Goal: Task Accomplishment & Management: Manage account settings

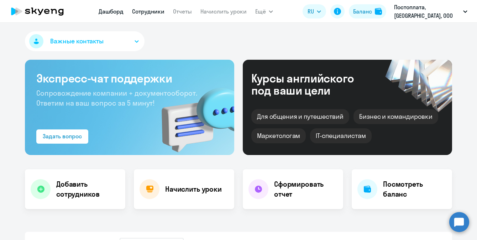
click at [150, 11] on link "Сотрудники" at bounding box center [148, 11] width 32 height 7
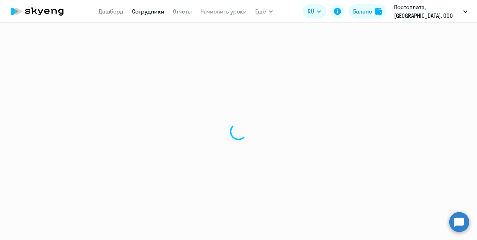
select select "30"
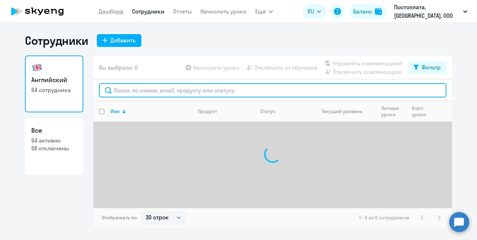
click at [155, 91] on input "text" at bounding box center [272, 90] width 347 height 14
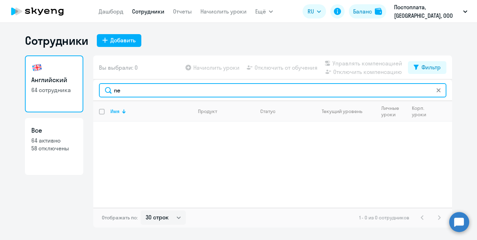
type input "n"
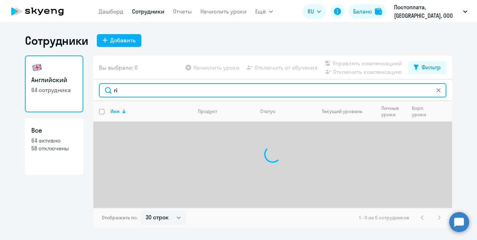
type input "r"
type input "marg"
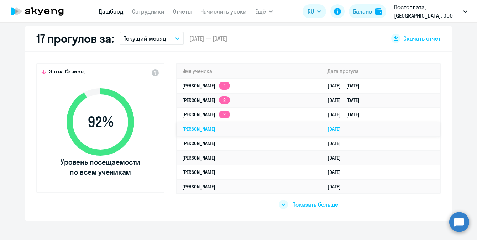
scroll to position [211, 0]
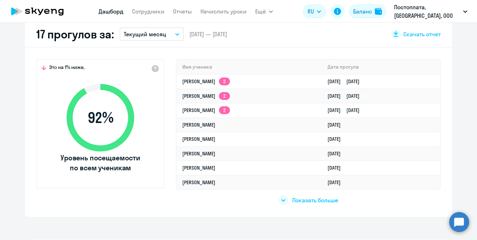
click at [308, 202] on span "Показать больше" at bounding box center [315, 201] width 46 height 8
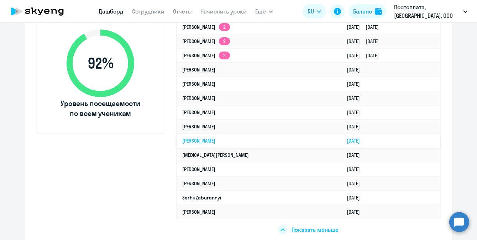
scroll to position [266, 0]
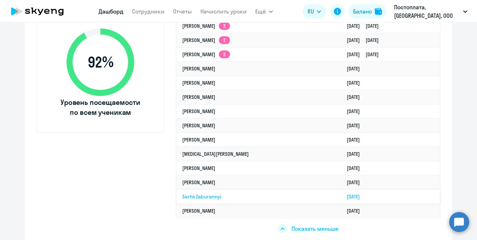
select select "30"
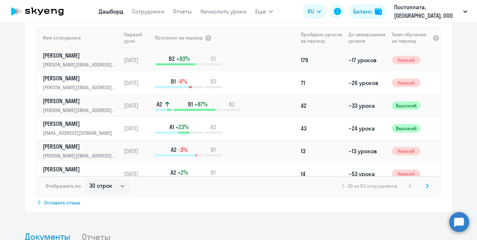
scroll to position [612, 0]
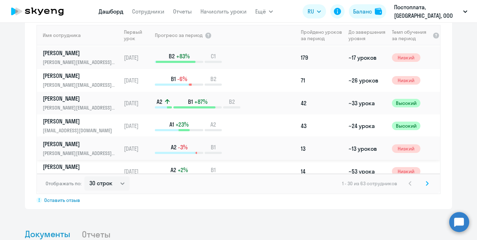
click at [65, 146] on p "[PERSON_NAME]" at bounding box center [79, 144] width 73 height 8
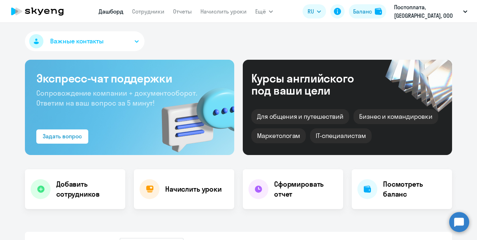
select select "english"
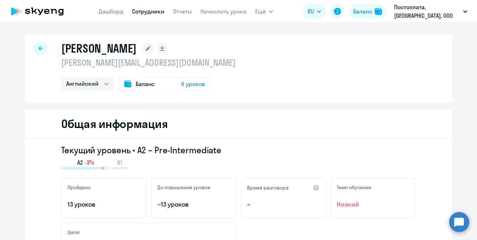
click at [43, 51] on div at bounding box center [40, 48] width 14 height 14
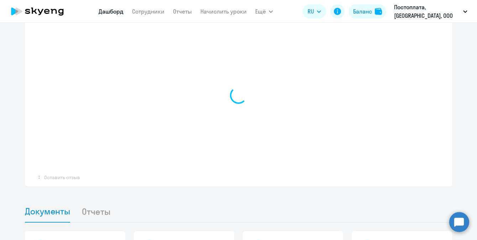
scroll to position [484, 0]
select select "30"
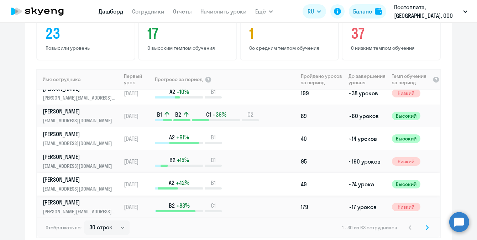
scroll to position [142, 0]
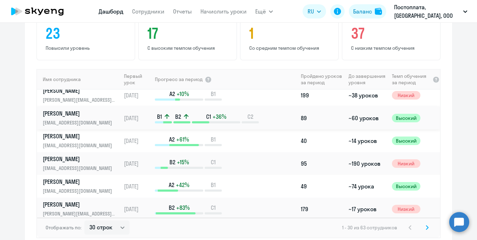
click at [63, 117] on p "Boldinov Denis" at bounding box center [79, 114] width 73 height 8
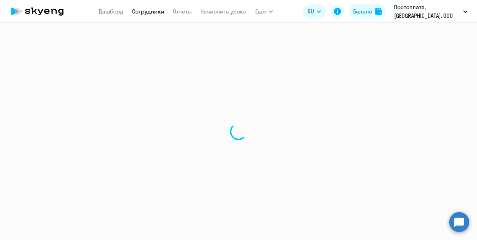
select select "english"
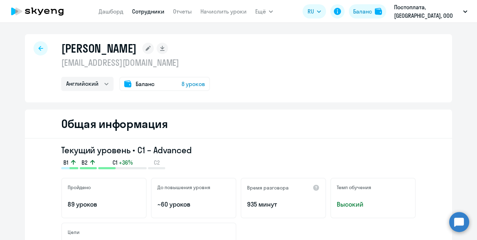
click at [62, 16] on icon at bounding box center [37, 11] width 63 height 18
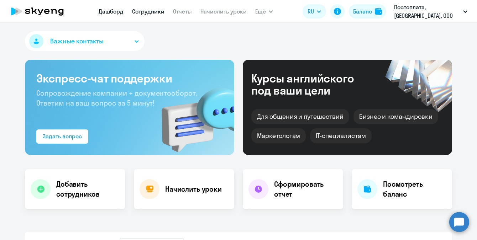
click at [155, 12] on link "Сотрудники" at bounding box center [148, 11] width 32 height 7
select select "30"
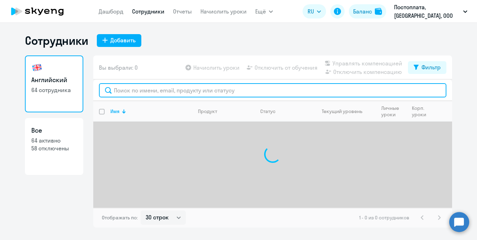
click at [165, 94] on input "text" at bounding box center [272, 90] width 347 height 14
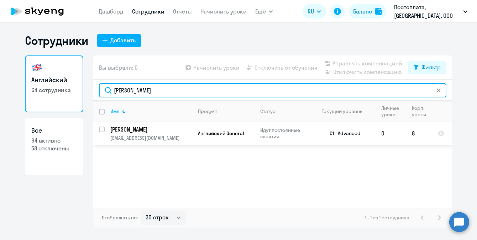
type input "boldinov"
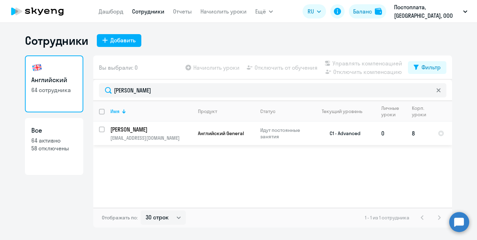
click at [102, 127] on input "select row 16332777" at bounding box center [106, 134] width 14 height 14
checkbox input "true"
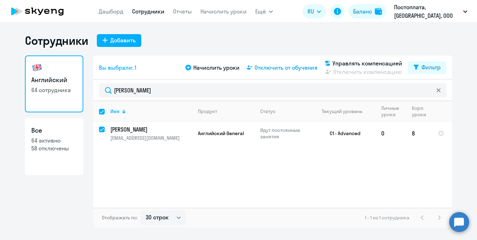
click at [294, 68] on span "Отключить от обучения" at bounding box center [286, 67] width 63 height 9
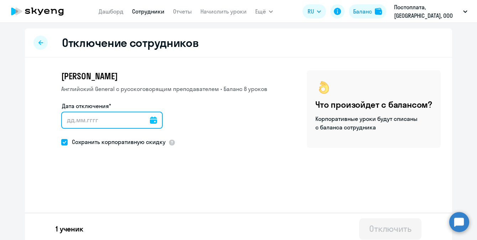
click at [158, 120] on input "Дата отключения*" at bounding box center [111, 120] width 101 height 17
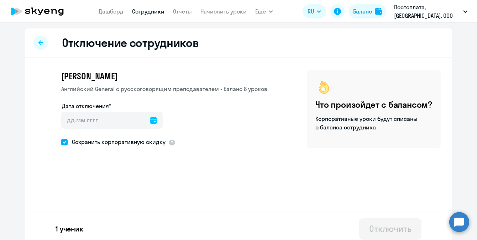
click at [155, 120] on icon at bounding box center [153, 120] width 7 height 7
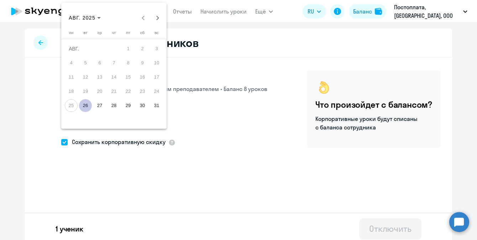
click at [86, 106] on span "26" at bounding box center [85, 105] width 13 height 13
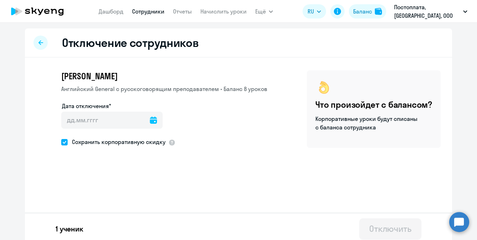
type input "26.08.2025"
type input "26.8.2025"
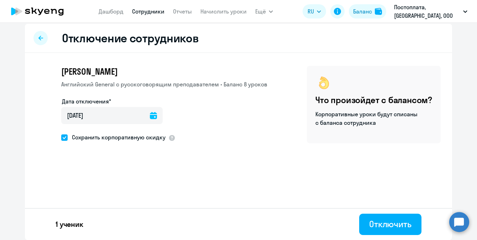
scroll to position [5, 0]
click at [388, 226] on div "Отключить" at bounding box center [390, 224] width 42 height 11
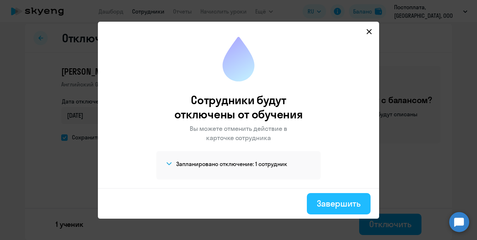
click at [336, 199] on div "Завершить" at bounding box center [339, 203] width 44 height 11
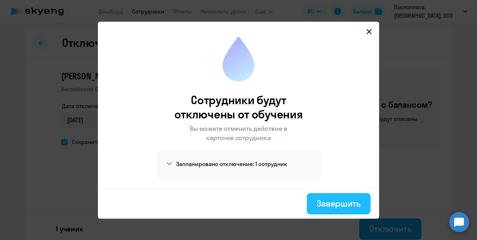
select select "30"
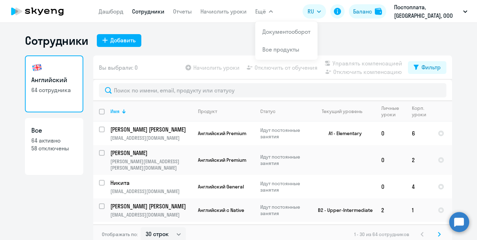
click at [281, 11] on app-header "Дашборд Сотрудники Отчеты Начислить уроки Ещё Документооборот Все продукты Дашб…" at bounding box center [238, 11] width 477 height 23
click at [281, 38] on li "Документооборот" at bounding box center [286, 32] width 62 height 18
click at [232, 8] on link "Начислить уроки" at bounding box center [223, 11] width 46 height 7
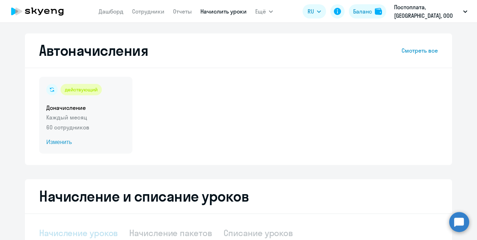
select select "10"
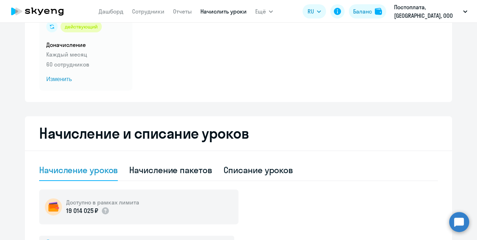
scroll to position [76, 0]
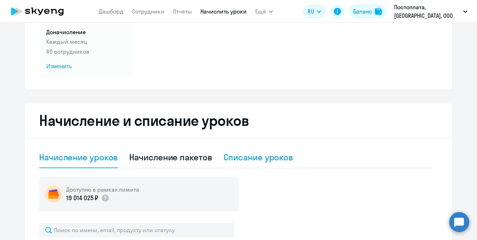
click at [242, 162] on div "Списание уроков" at bounding box center [259, 157] width 70 height 11
select select "10"
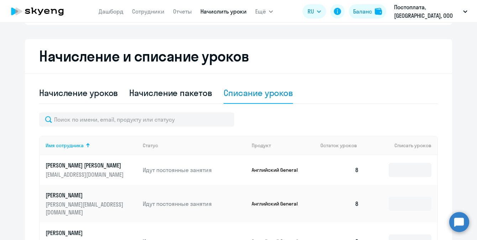
scroll to position [152, 0]
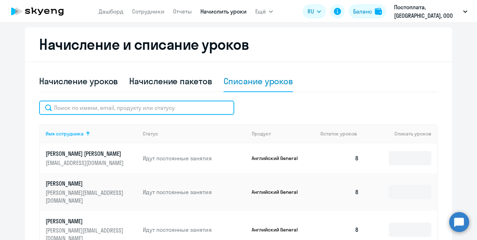
click at [123, 110] on input "text" at bounding box center [136, 108] width 195 height 14
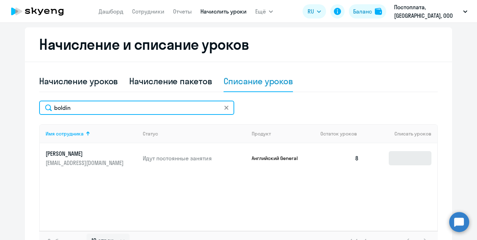
type input "boldin"
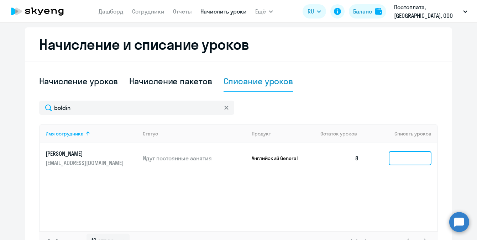
click at [409, 159] on input at bounding box center [410, 158] width 43 height 14
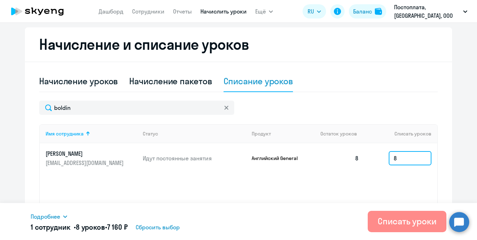
type input "8"
click at [394, 220] on div "Списать уроки" at bounding box center [407, 221] width 59 height 11
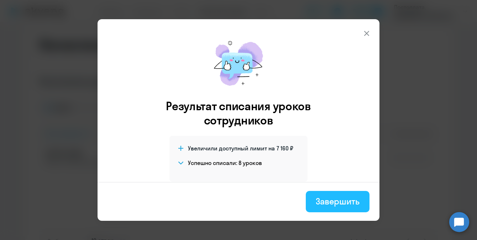
click at [328, 204] on div "Завершить" at bounding box center [338, 201] width 44 height 11
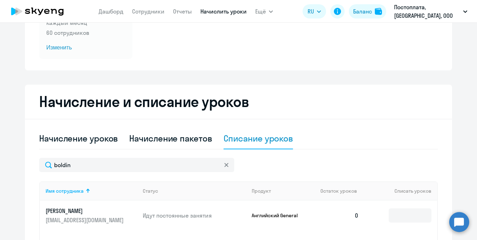
scroll to position [62, 0]
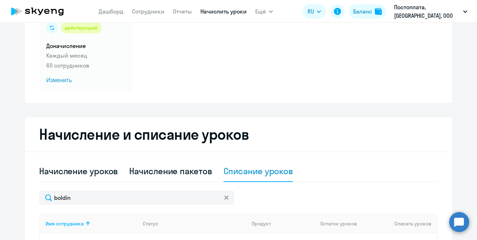
click at [225, 200] on svg-icon at bounding box center [227, 198] width 6 height 6
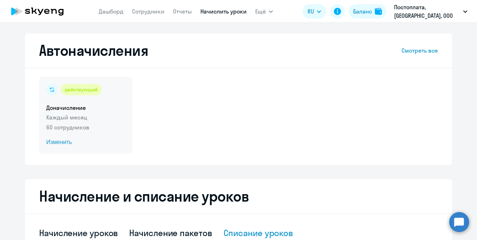
scroll to position [0, 0]
click at [63, 116] on p "Каждый месяц" at bounding box center [85, 117] width 79 height 9
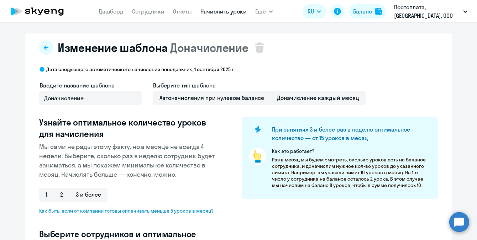
select select "10"
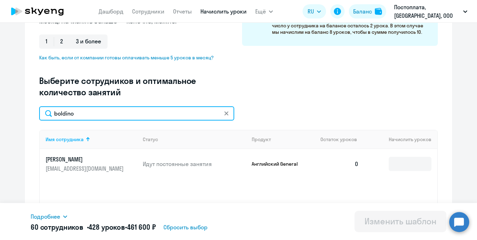
scroll to position [164, 0]
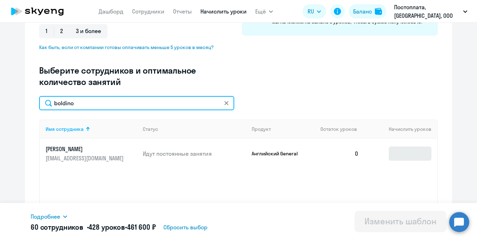
type input "boldino"
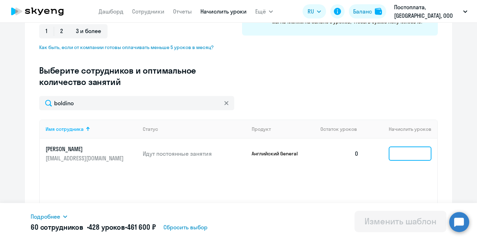
click at [417, 160] on input at bounding box center [410, 154] width 43 height 14
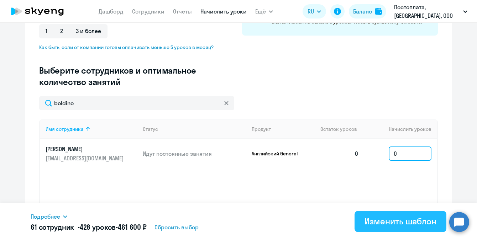
type input "0"
click at [396, 217] on div "Изменить шаблон" at bounding box center [401, 221] width 72 height 11
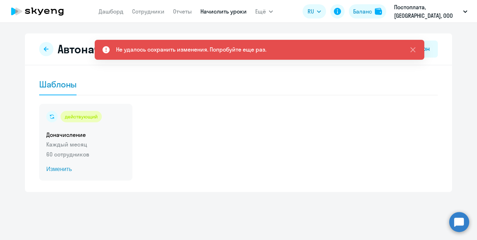
click at [85, 147] on p "Каждый месяц" at bounding box center [85, 144] width 79 height 9
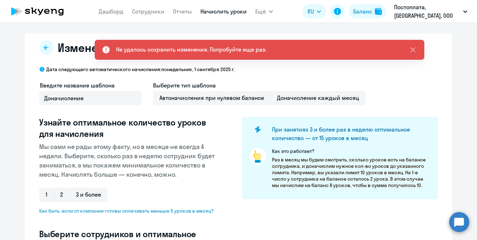
select select "10"
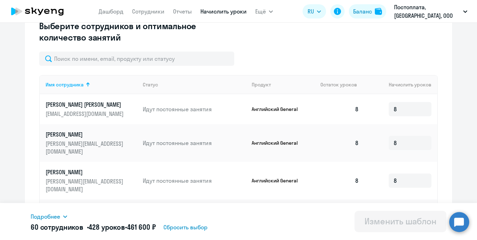
scroll to position [213, 0]
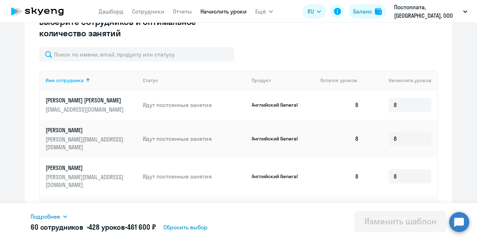
click at [57, 231] on h5 "60 сотрудников • 428 уроков • 461 600 ₽" at bounding box center [93, 227] width 125 height 10
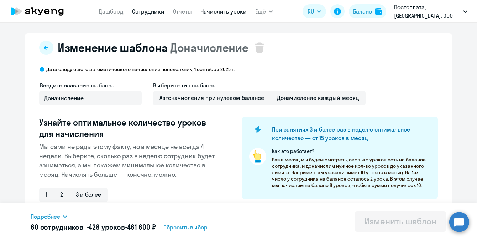
scroll to position [0, 0]
click at [160, 8] on link "Сотрудники" at bounding box center [148, 11] width 32 height 7
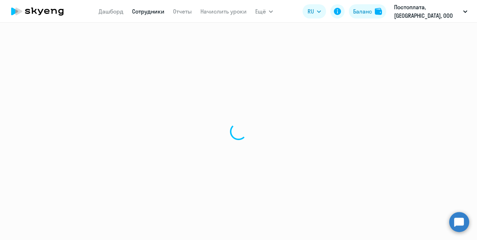
select select "30"
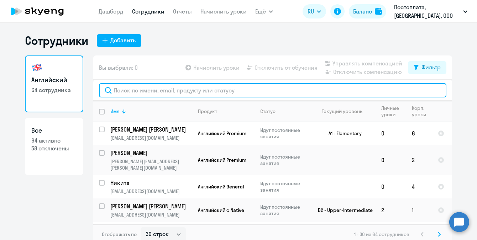
click at [167, 90] on input "text" at bounding box center [272, 90] width 347 height 14
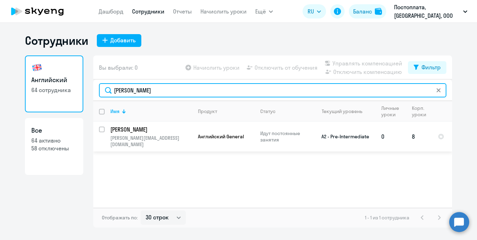
type input "berez"
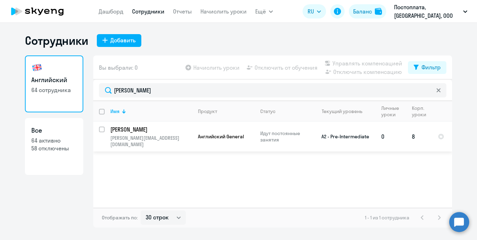
click at [101, 129] on input "select row 16332778" at bounding box center [106, 134] width 14 height 14
checkbox input "true"
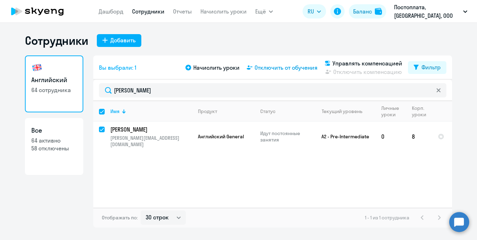
click at [298, 68] on span "Отключить от обучения" at bounding box center [286, 67] width 63 height 9
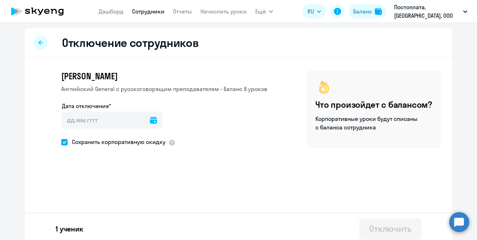
click at [152, 119] on icon at bounding box center [153, 120] width 7 height 7
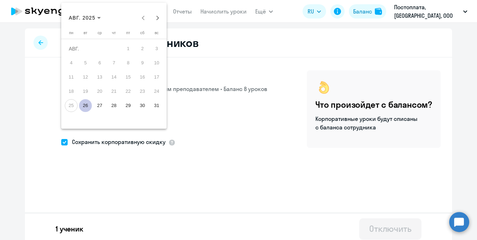
click at [85, 105] on span "26" at bounding box center [85, 105] width 13 height 13
type input "26.08.2025"
type input "26.8.2025"
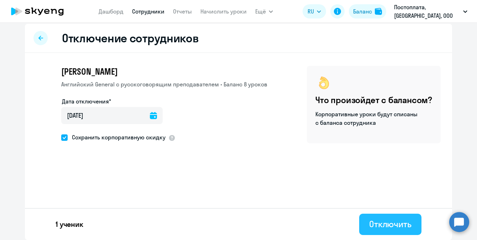
scroll to position [5, 0]
click at [389, 229] on div "Отключить" at bounding box center [390, 224] width 42 height 11
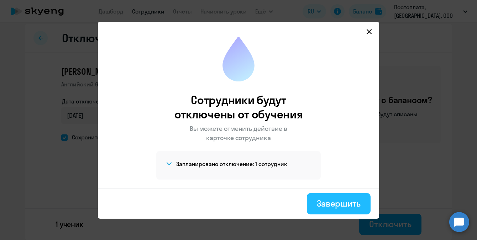
click at [339, 204] on div "Завершить" at bounding box center [339, 203] width 44 height 11
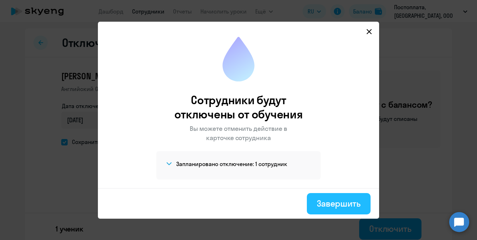
select select "30"
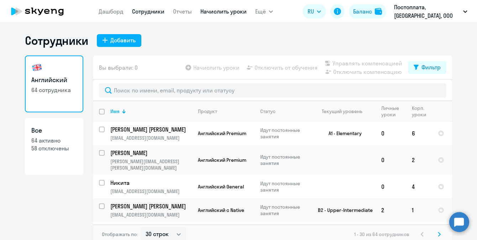
click at [226, 13] on link "Начислить уроки" at bounding box center [223, 11] width 46 height 7
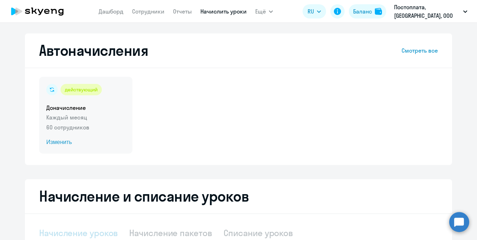
select select "10"
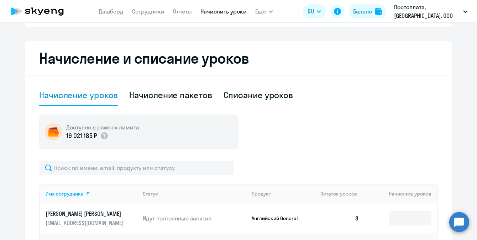
scroll to position [170, 0]
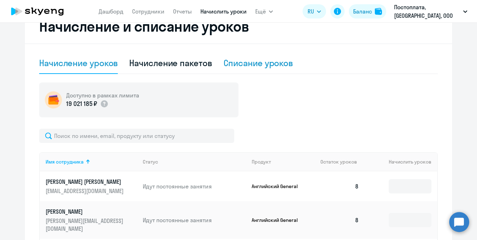
click at [247, 65] on div "Списание уроков" at bounding box center [259, 62] width 70 height 11
select select "10"
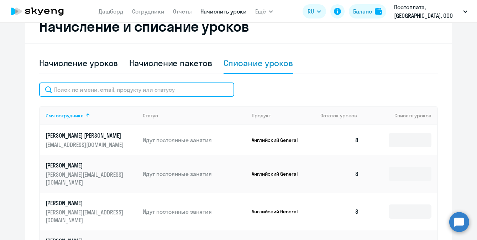
click at [112, 91] on input "text" at bounding box center [136, 90] width 195 height 14
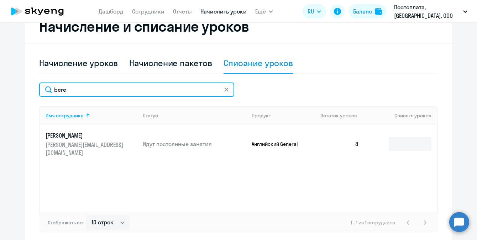
type input "bere"
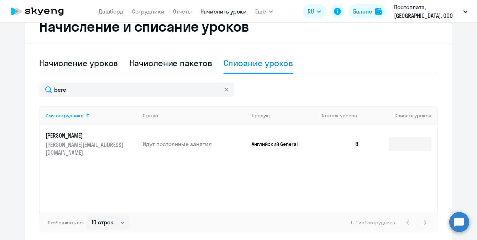
click at [432, 141] on td at bounding box center [401, 144] width 73 height 38
click at [419, 141] on input at bounding box center [410, 144] width 43 height 14
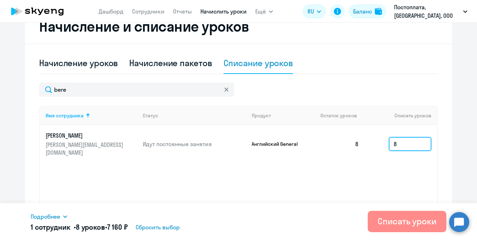
type input "8"
click at [410, 218] on div "Списать уроки" at bounding box center [407, 221] width 59 height 11
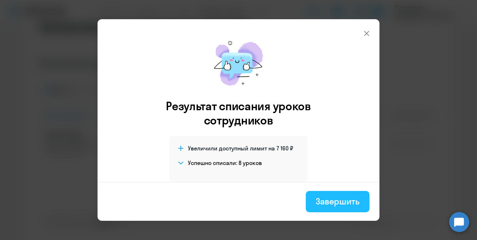
click at [337, 208] on button "Завершить" at bounding box center [338, 201] width 64 height 21
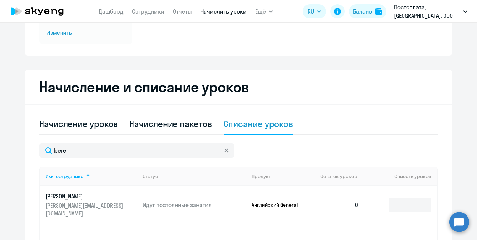
scroll to position [109, 0]
click at [224, 15] on link "Начислить уроки" at bounding box center [223, 11] width 46 height 7
click at [91, 128] on div "Начисление уроков" at bounding box center [78, 124] width 79 height 11
select select "10"
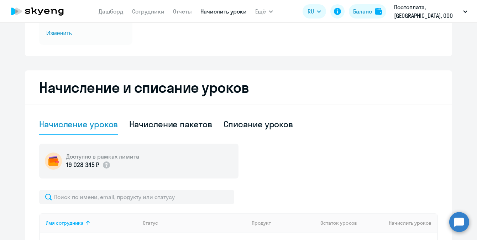
click at [52, 8] on icon at bounding box center [37, 11] width 63 height 18
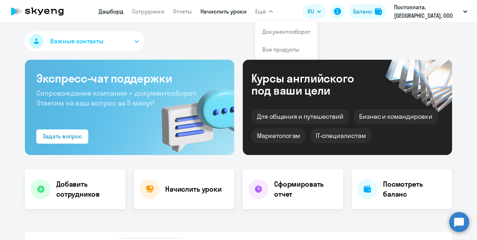
click at [232, 10] on link "Начислить уроки" at bounding box center [223, 11] width 46 height 7
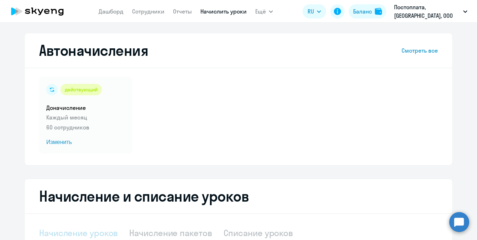
select select "10"
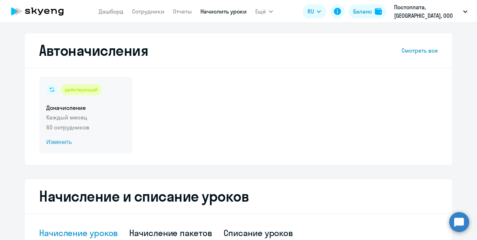
click at [78, 128] on p "60 сотрудников" at bounding box center [85, 127] width 79 height 9
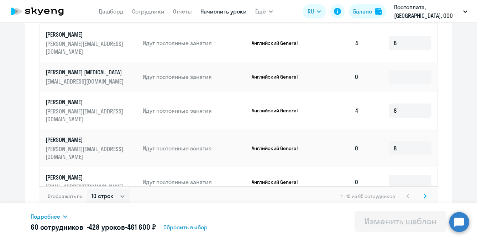
scroll to position [421, 0]
select select "50"
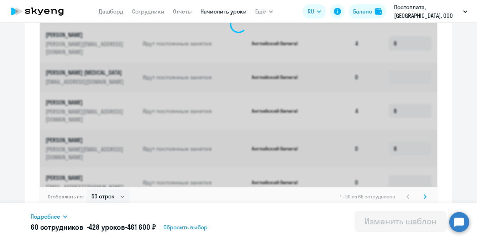
click at [165, 196] on div "Отображать по: 10 строк 30 строк 50 строк 1 - 50 из 65 сотрудников" at bounding box center [238, 197] width 399 height 20
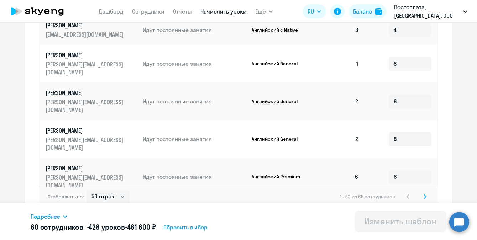
scroll to position [303, 0]
click at [69, 211] on p "helper.76@mail.ru" at bounding box center [86, 215] width 80 height 8
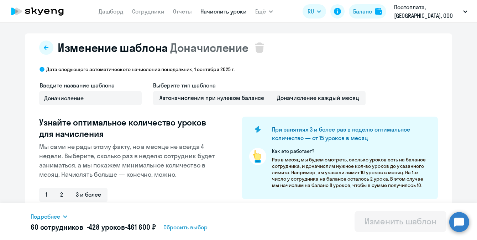
select select "english"
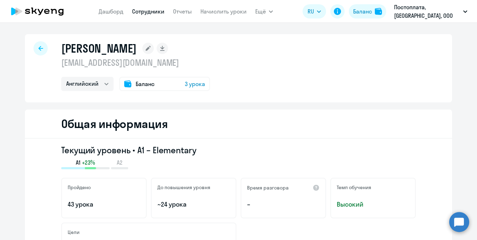
drag, startPoint x: 64, startPoint y: 63, endPoint x: 143, endPoint y: 66, distance: 79.4
click at [143, 66] on p "helper.76@mail.ru" at bounding box center [135, 62] width 149 height 11
copy p "helper.76@mail.ru"
click at [39, 54] on div at bounding box center [40, 48] width 14 height 14
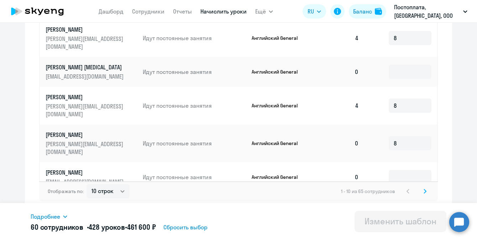
scroll to position [421, 0]
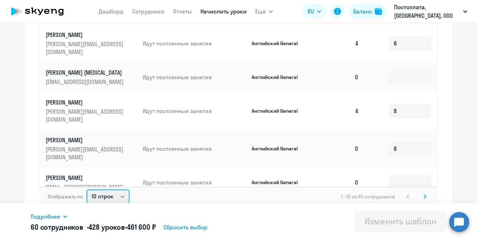
select select "50"
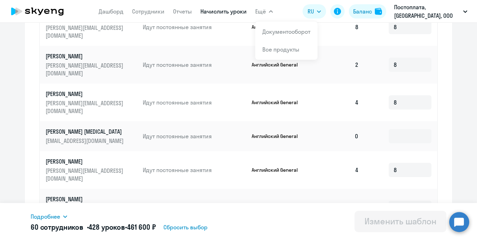
scroll to position [362, 0]
click at [400, 200] on input "8" at bounding box center [410, 207] width 43 height 14
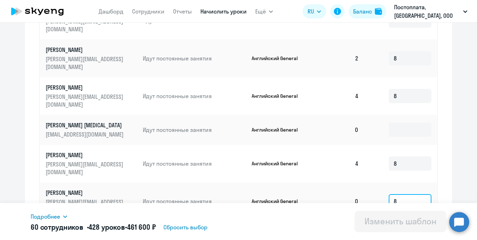
scroll to position [79, 0]
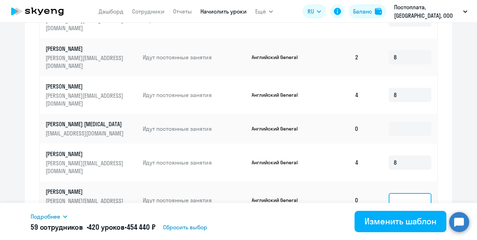
type input "9"
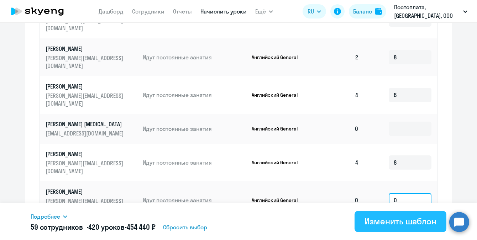
type input "0"
click at [400, 222] on div "Изменить шаблон" at bounding box center [401, 221] width 72 height 11
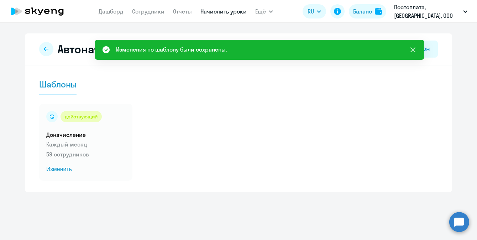
click at [408, 52] on button at bounding box center [413, 50] width 14 height 14
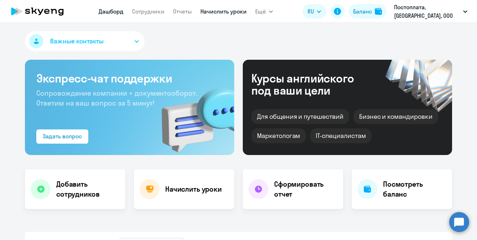
click at [234, 14] on link "Начислить уроки" at bounding box center [223, 11] width 46 height 7
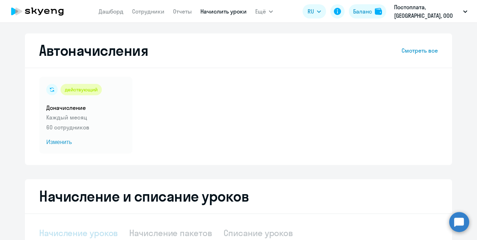
select select "10"
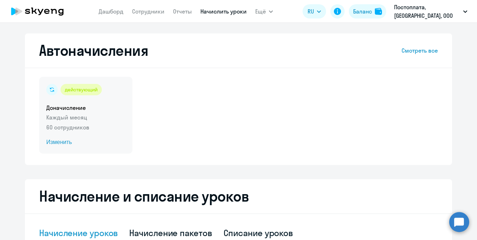
click at [84, 101] on div "действующий Доначисление Каждый месяц 60 сотрудников Изменить" at bounding box center [85, 115] width 93 height 77
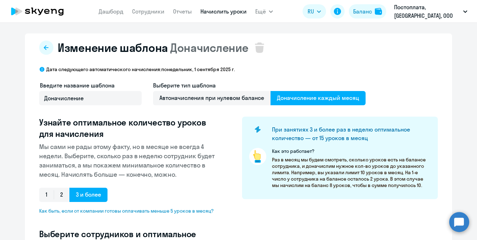
select select "10"
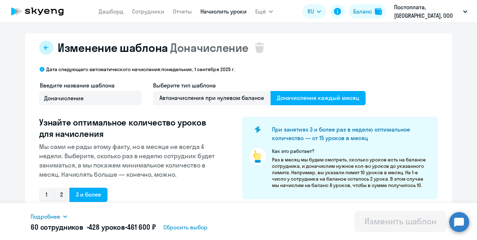
click at [48, 44] on button at bounding box center [46, 48] width 14 height 14
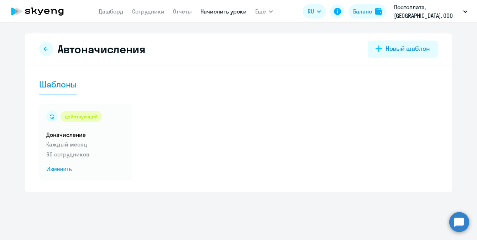
click at [237, 14] on link "Начислить уроки" at bounding box center [223, 11] width 46 height 7
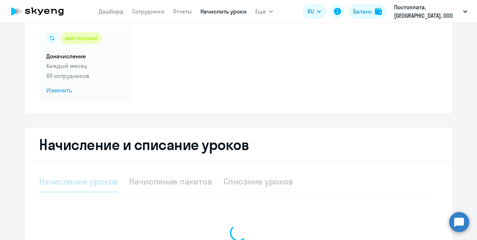
select select "10"
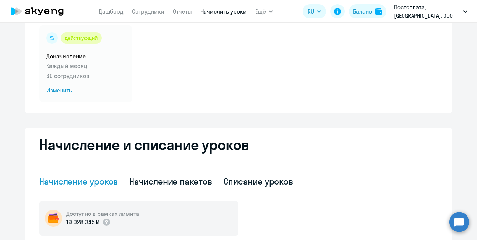
scroll to position [107, 0]
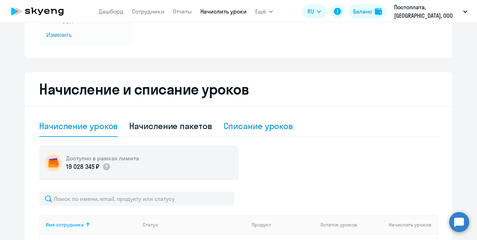
click at [248, 133] on div "Списание уроков" at bounding box center [259, 126] width 70 height 21
select select "10"
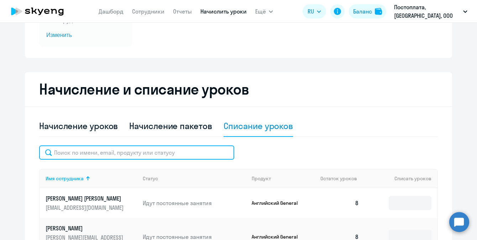
click at [133, 153] on input "text" at bounding box center [136, 153] width 195 height 14
type input "bere"
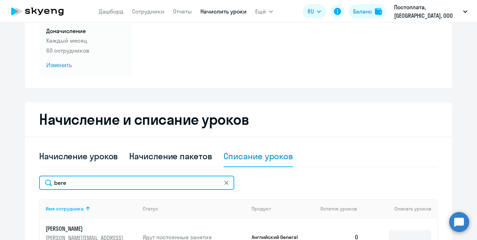
scroll to position [73, 0]
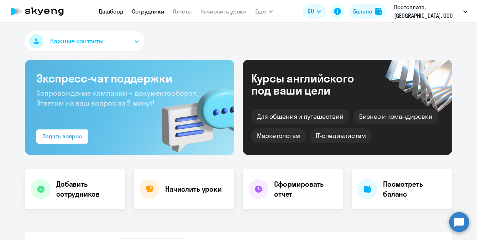
click at [159, 10] on link "Сотрудники" at bounding box center [148, 11] width 32 height 7
select select "30"
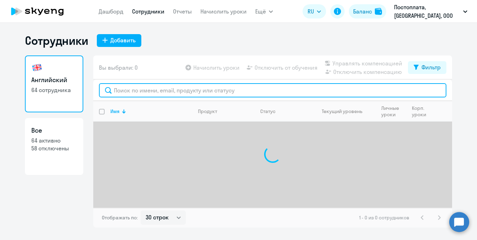
click at [162, 90] on input "text" at bounding box center [272, 90] width 347 height 14
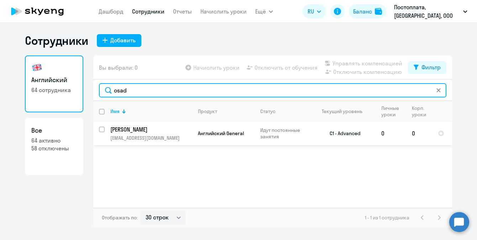
type input "osad"
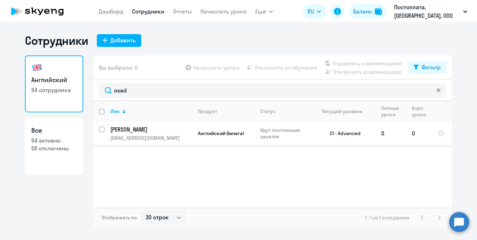
click at [103, 130] on input "select row 21529824" at bounding box center [106, 134] width 14 height 14
checkbox input "true"
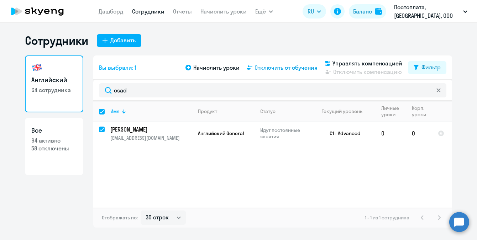
click at [294, 71] on span "Отключить от обучения" at bounding box center [286, 67] width 63 height 9
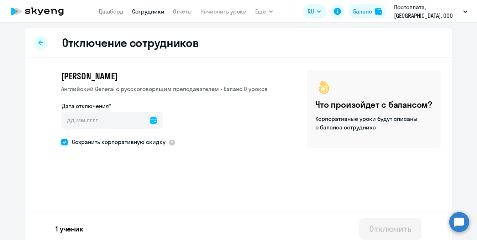
click at [154, 119] on icon at bounding box center [153, 120] width 7 height 7
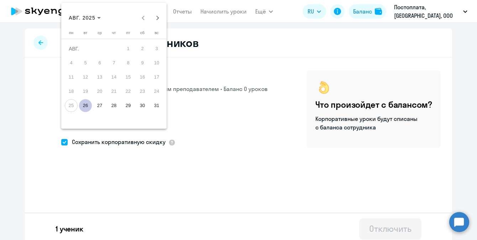
click at [89, 106] on span "26" at bounding box center [85, 105] width 13 height 13
type input "[DATE]"
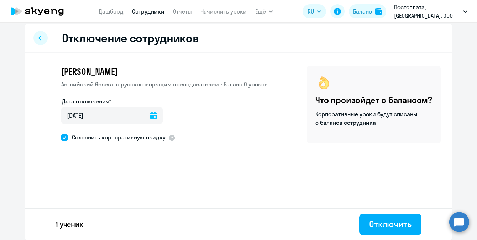
scroll to position [5, 0]
click at [397, 226] on div "Отключить" at bounding box center [390, 224] width 42 height 11
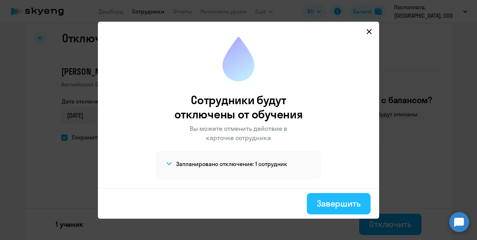
click at [326, 198] on div "Завершить" at bounding box center [339, 203] width 44 height 11
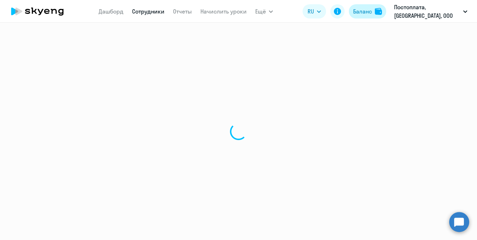
select select "30"
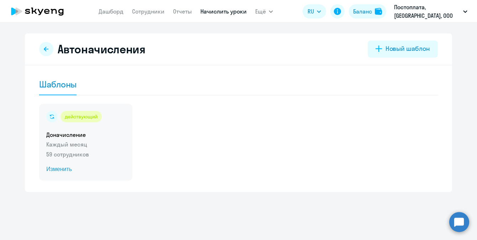
click at [68, 151] on p "59 сотрудников" at bounding box center [85, 154] width 79 height 9
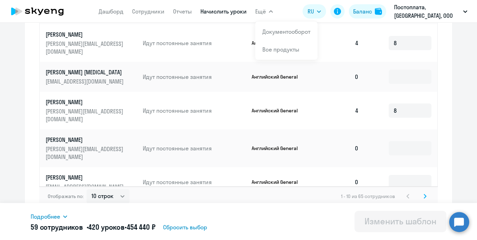
scroll to position [421, 0]
select select "50"
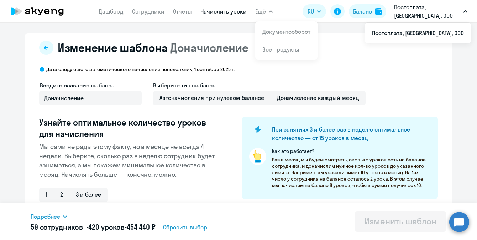
scroll to position [0, 0]
click at [43, 50] on icon at bounding box center [46, 48] width 6 height 6
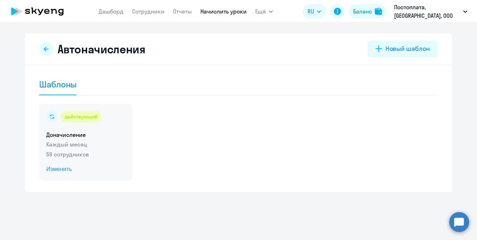
click at [67, 155] on p "59 сотрудников" at bounding box center [85, 154] width 79 height 9
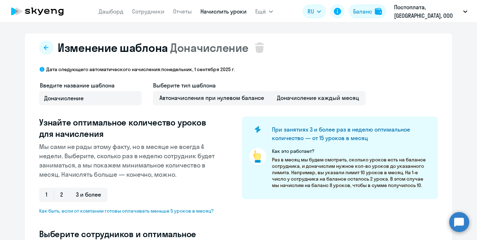
select select "10"
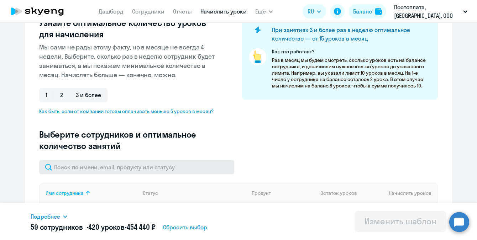
scroll to position [103, 0]
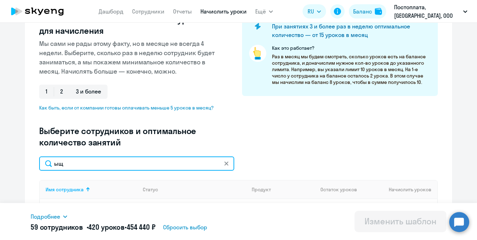
type input "ы"
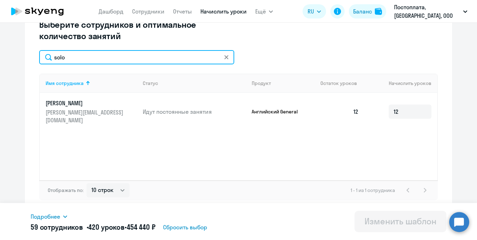
scroll to position [210, 0]
type input "solo"
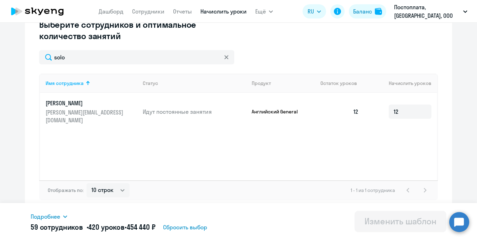
click at [63, 106] on p "[PERSON_NAME]" at bounding box center [86, 103] width 80 height 8
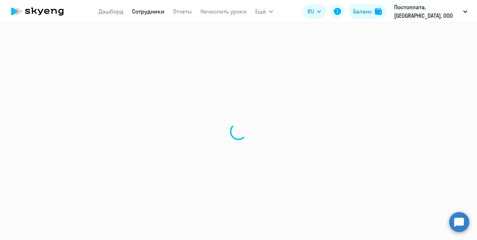
select select "english"
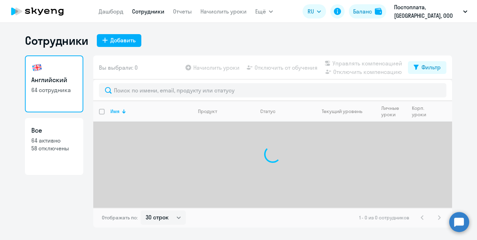
select select "30"
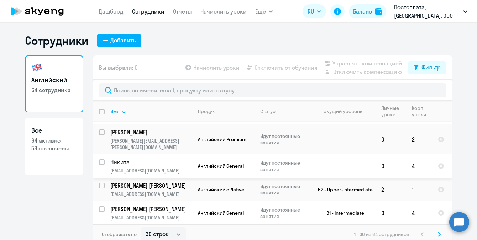
scroll to position [52, 0]
